Goal: Task Accomplishment & Management: Use online tool/utility

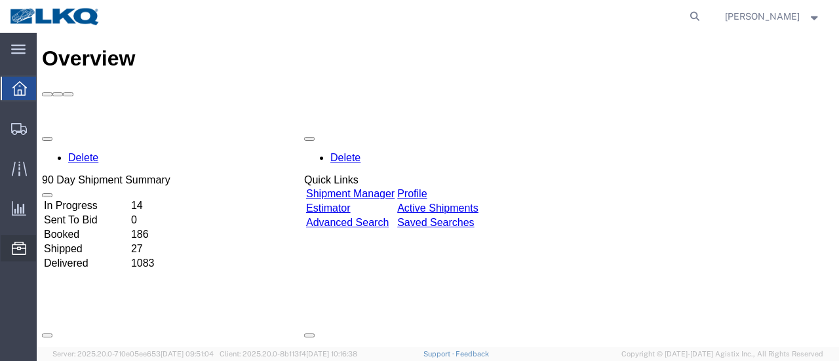
click at [0, 0] on span "Location Appointment" at bounding box center [0, 0] width 0 height 0
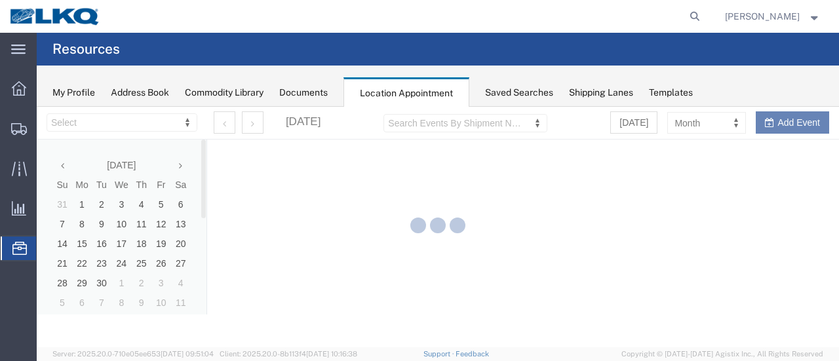
select select "28712"
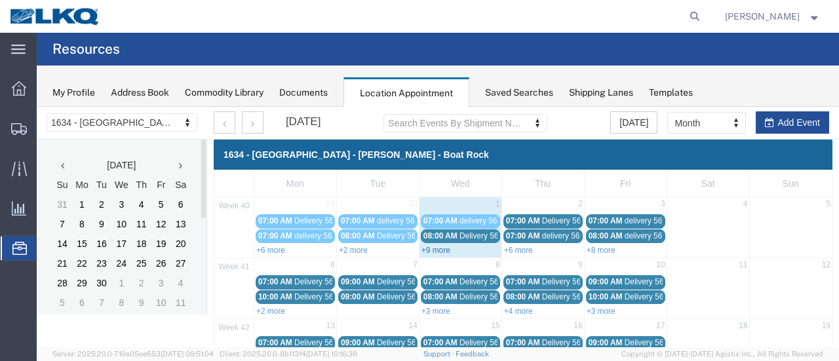
click at [441, 248] on link "+9 more" at bounding box center [436, 250] width 29 height 9
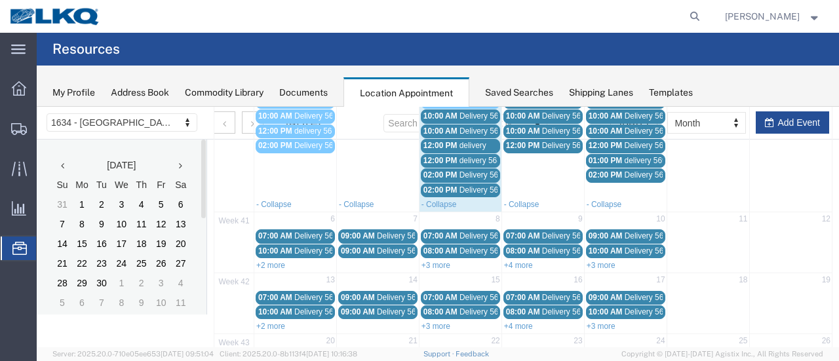
scroll to position [197, 0]
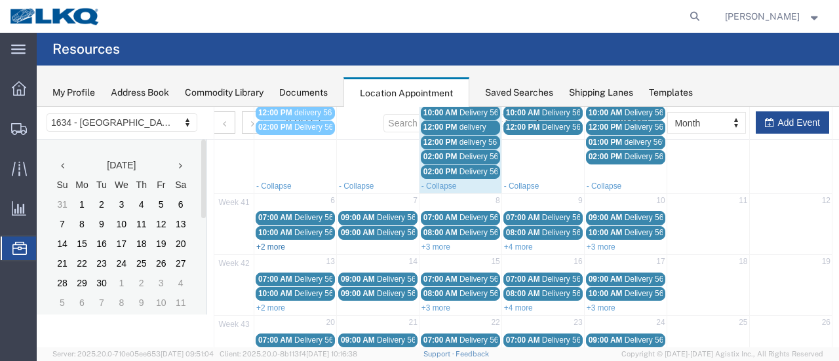
click at [269, 243] on link "+2 more" at bounding box center [270, 247] width 29 height 9
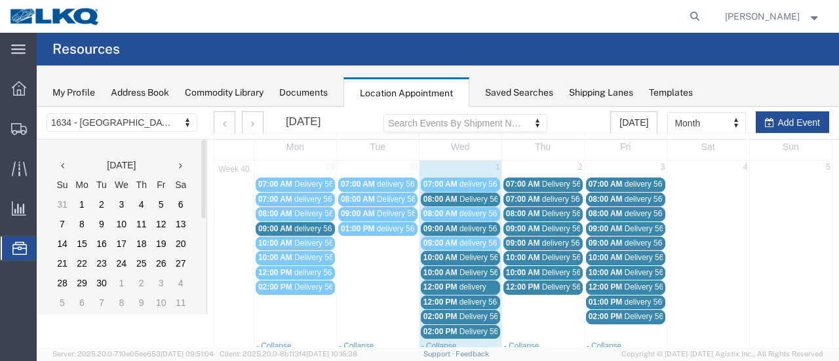
scroll to position [66, 0]
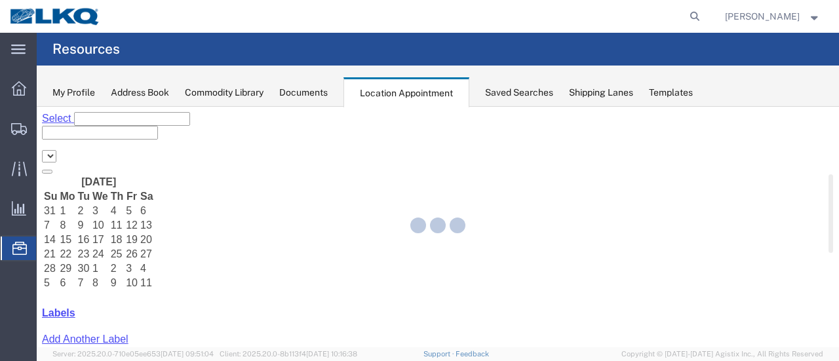
select select "28712"
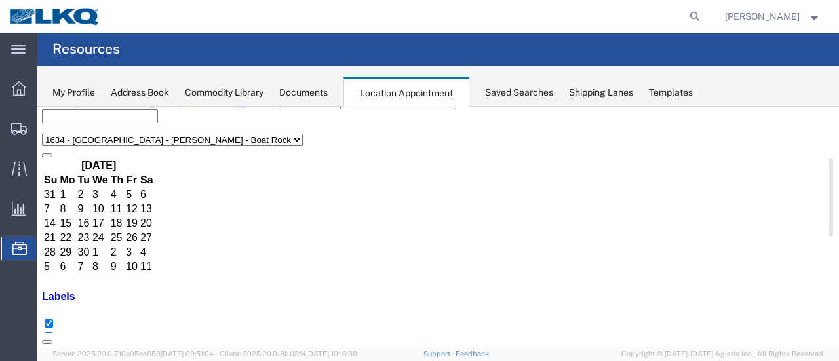
scroll to position [66, 0]
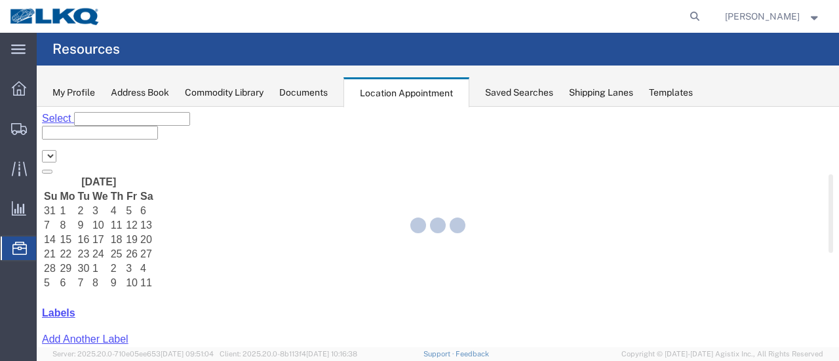
select select "28712"
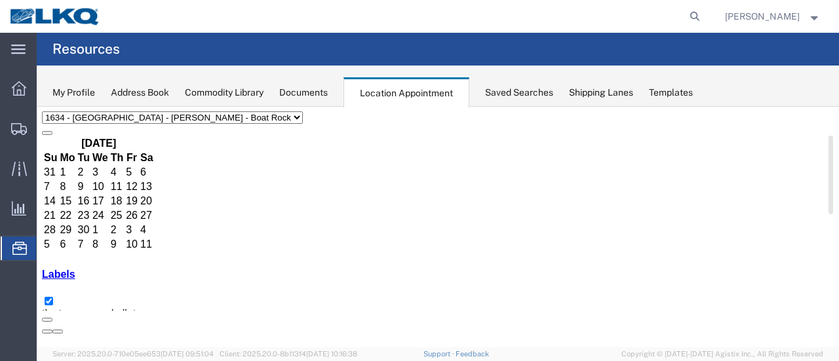
scroll to position [66, 0]
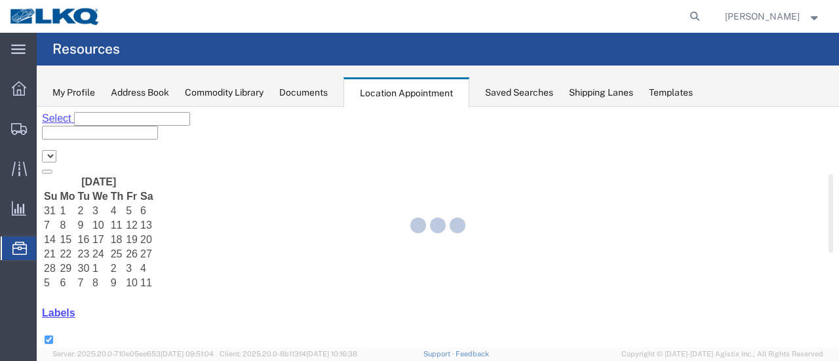
select select "28712"
